Goal: Use online tool/utility

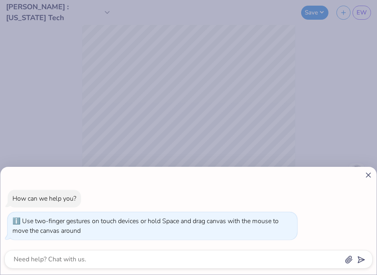
drag, startPoint x: 85, startPoint y: 175, endPoint x: 36, endPoint y: 171, distance: 49.5
type input "1"
click at [85, 171] on input "range" at bounding box center [185, 174] width 200 height 7
click at [369, 173] on line at bounding box center [368, 175] width 4 height 4
type textarea "x"
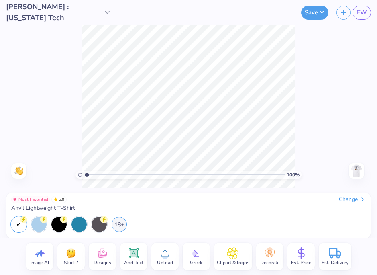
click at [356, 168] on img at bounding box center [356, 170] width 13 height 13
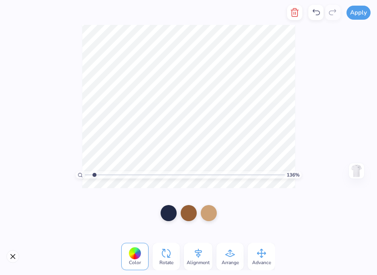
type input "1"
drag, startPoint x: 85, startPoint y: 175, endPoint x: 22, endPoint y: 198, distance: 66.6
click at [85, 178] on input "range" at bounding box center [185, 174] width 200 height 7
click at [317, 61] on div "100 % Need help? Chat with us. Front" at bounding box center [188, 106] width 377 height 163
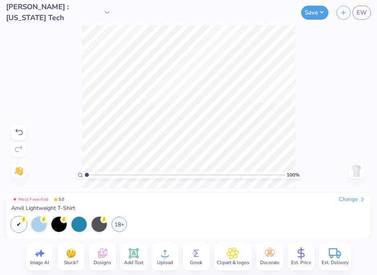
click at [24, 133] on div at bounding box center [18, 131] width 15 height 15
click at [24, 133] on div "100 % Need help? Chat with us. Front" at bounding box center [188, 106] width 377 height 163
